Goal: Task Accomplishment & Management: Use online tool/utility

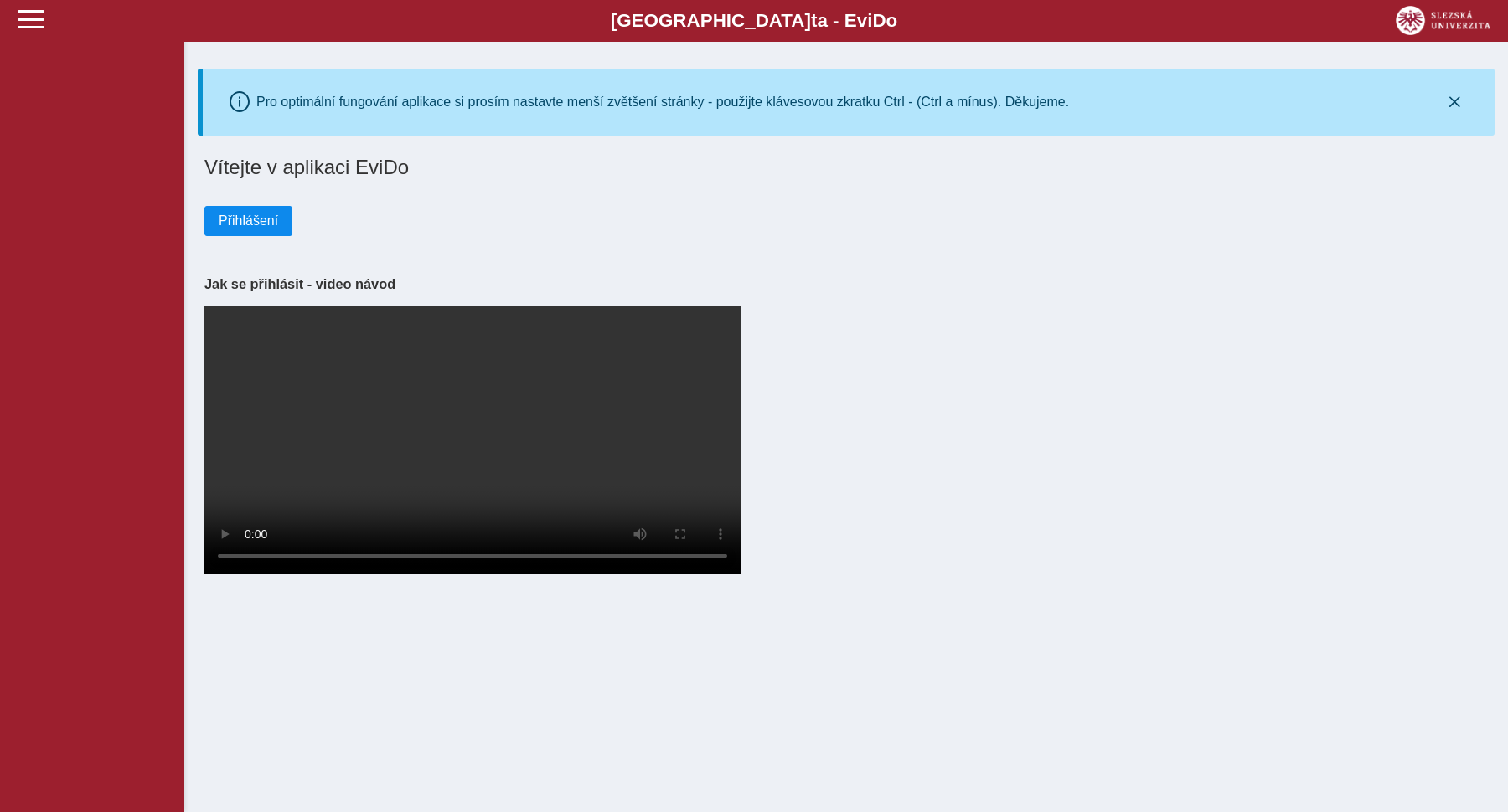
click at [271, 225] on span "Přihlášení" at bounding box center [248, 222] width 59 height 16
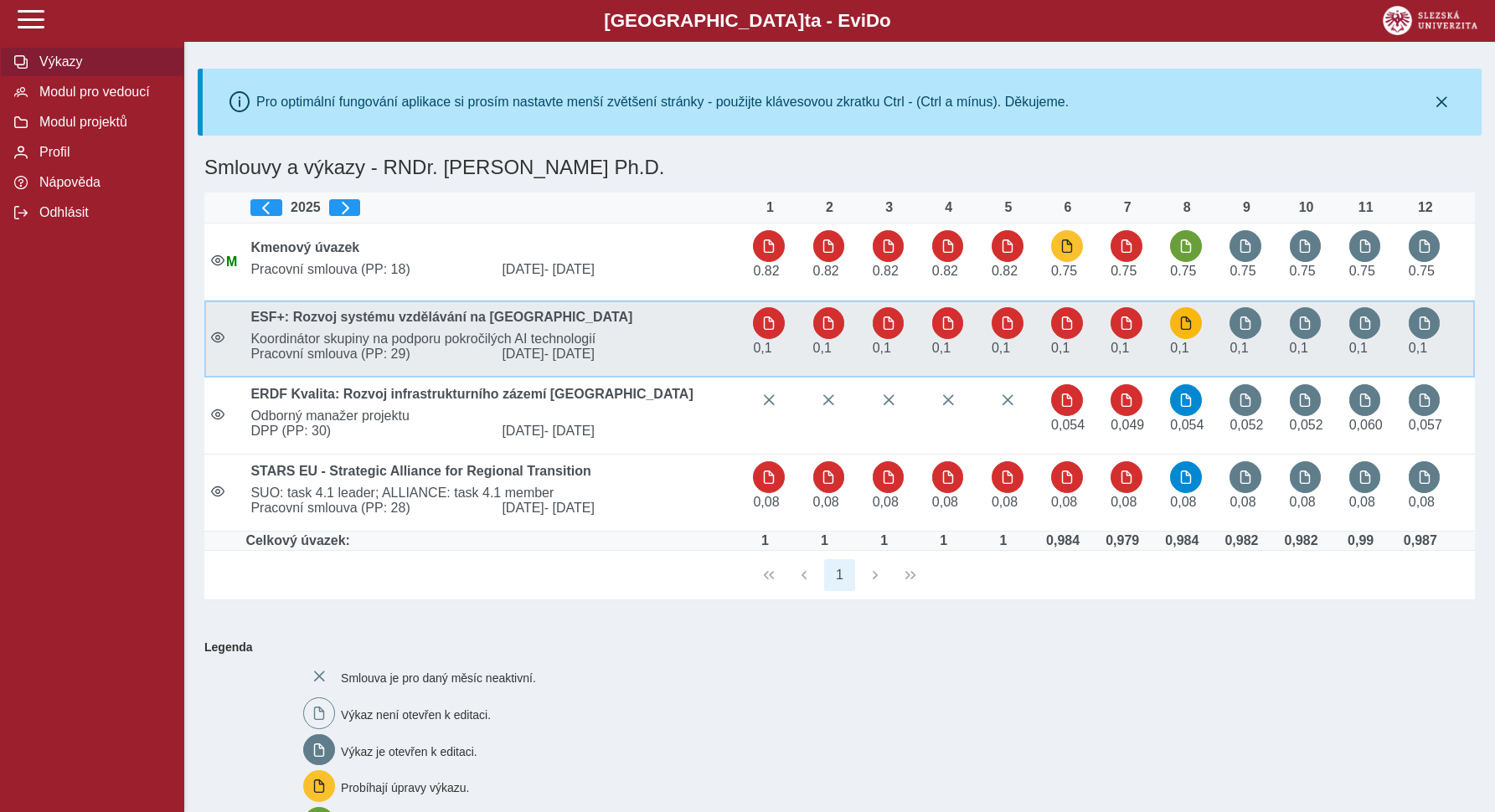
click at [1192, 328] on span "button" at bounding box center [1187, 324] width 14 height 14
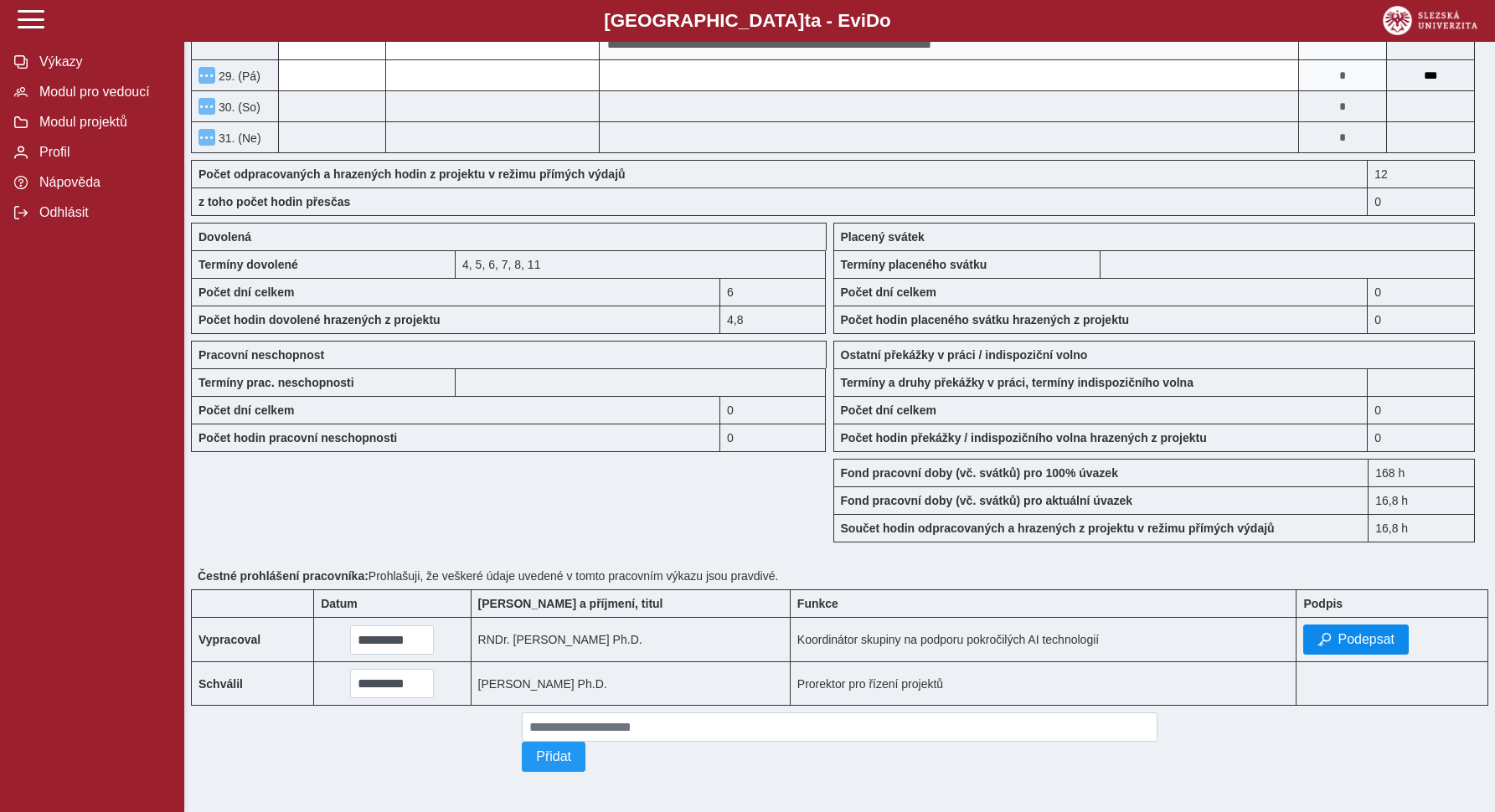
click at [1383, 629] on button "Podepsat" at bounding box center [1356, 640] width 106 height 30
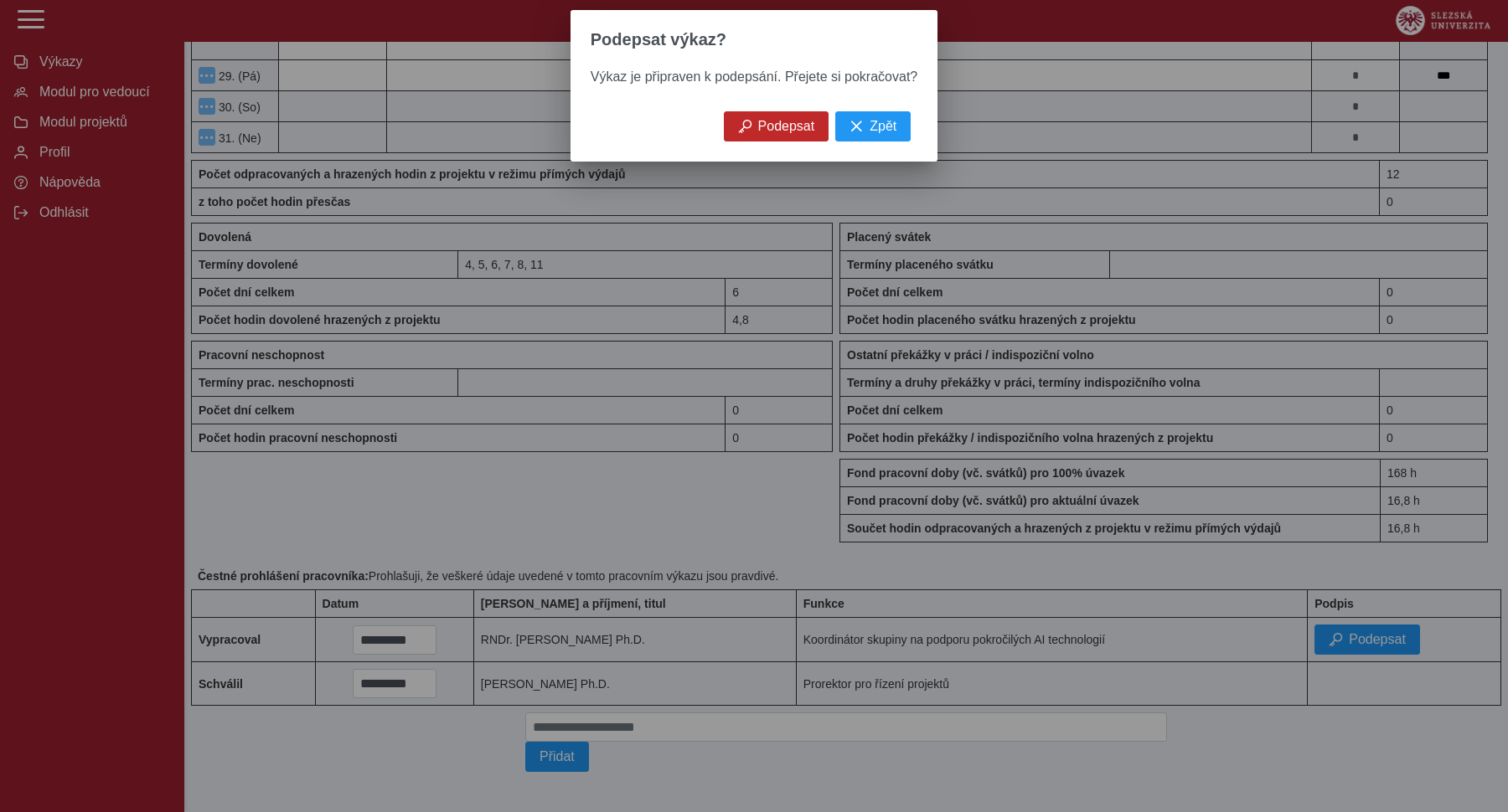
click at [784, 123] on span "Podepsat" at bounding box center [787, 126] width 57 height 16
